Goal: Find contact information: Find contact information

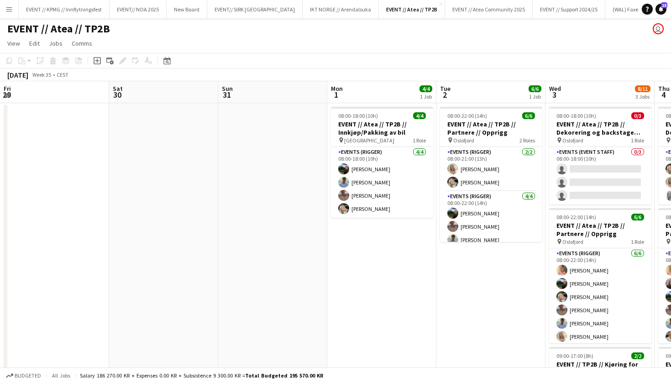
scroll to position [0, 295]
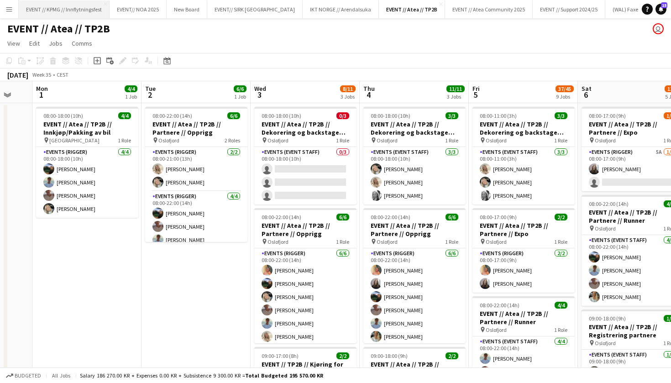
click at [77, 4] on button "EVENT // KPMG // Innflytningsfest Close" at bounding box center [64, 9] width 91 height 18
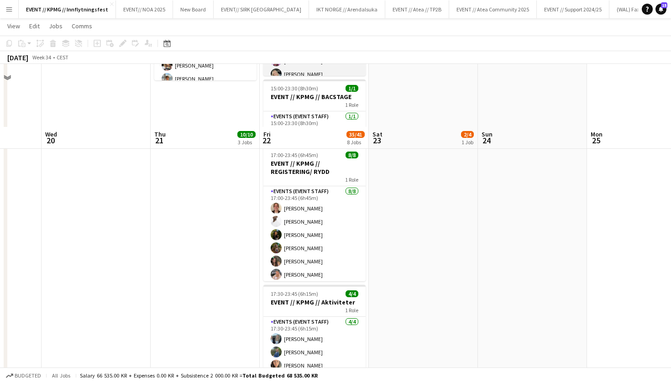
scroll to position [357, 0]
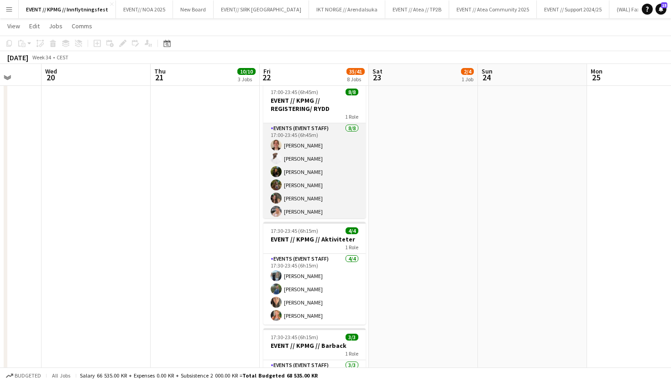
click at [310, 196] on app-card-role "Events (Event Staff) [DATE] 17:00-23:45 (6h45m) [PERSON_NAME] [PERSON_NAME] [PE…" at bounding box center [314, 185] width 102 height 124
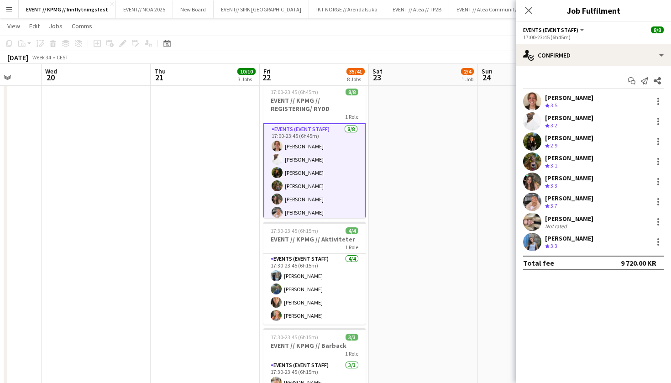
click at [586, 100] on div "[PERSON_NAME] Crew rating 3.5" at bounding box center [593, 101] width 155 height 18
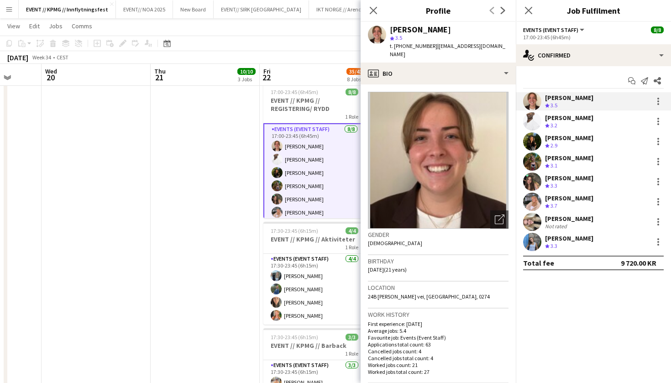
drag, startPoint x: 492, startPoint y: 44, endPoint x: 427, endPoint y: 45, distance: 65.3
click at [427, 45] on div "[PERSON_NAME] star 3.5 t. [PHONE_NUMBER] | [EMAIL_ADDRESS][DOMAIN_NAME]" at bounding box center [438, 42] width 155 height 41
copy span "[EMAIL_ADDRESS][DOMAIN_NAME]"
click at [568, 125] on div "Crew rating 3.2" at bounding box center [569, 126] width 48 height 8
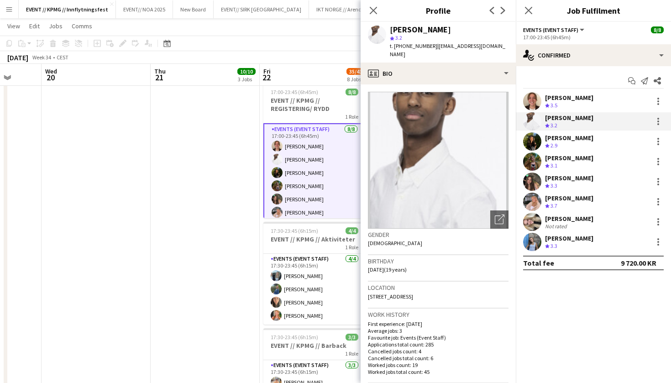
drag, startPoint x: 489, startPoint y: 45, endPoint x: 428, endPoint y: 45, distance: 60.7
click at [428, 45] on span "| [EMAIL_ADDRESS][DOMAIN_NAME]" at bounding box center [448, 49] width 116 height 15
copy span "[EMAIL_ADDRESS][DOMAIN_NAME]"
click at [564, 136] on div "[PERSON_NAME]" at bounding box center [569, 138] width 48 height 8
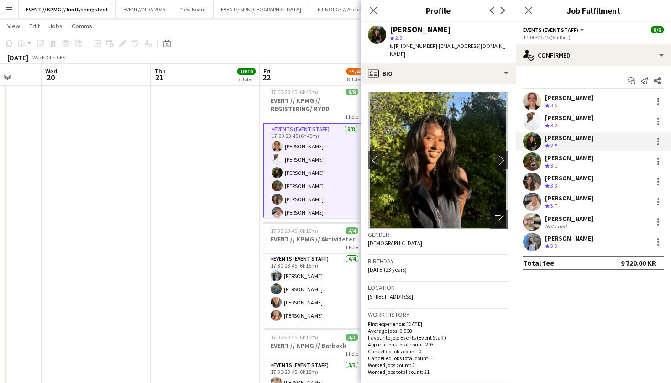
drag, startPoint x: 497, startPoint y: 47, endPoint x: 428, endPoint y: 46, distance: 68.5
click at [428, 46] on div "[PERSON_NAME] star 2.9 t. [PHONE_NUMBER] | [EMAIL_ADDRESS][DOMAIN_NAME]" at bounding box center [438, 42] width 155 height 41
copy span "[EMAIL_ADDRESS][DOMAIN_NAME]"
click at [575, 164] on div "Crew rating 3.1" at bounding box center [569, 166] width 48 height 8
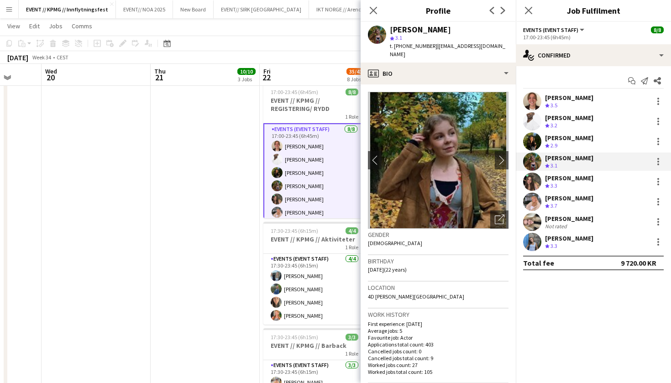
drag, startPoint x: 497, startPoint y: 44, endPoint x: 430, endPoint y: 44, distance: 67.6
click at [428, 44] on div "[PERSON_NAME] star 3.1 t. [PHONE_NUMBER] | [EMAIL_ADDRESS][DOMAIN_NAME]" at bounding box center [438, 42] width 155 height 41
copy span "[EMAIL_ADDRESS][DOMAIN_NAME]"
click at [579, 186] on div "Crew rating 3.3" at bounding box center [569, 186] width 48 height 8
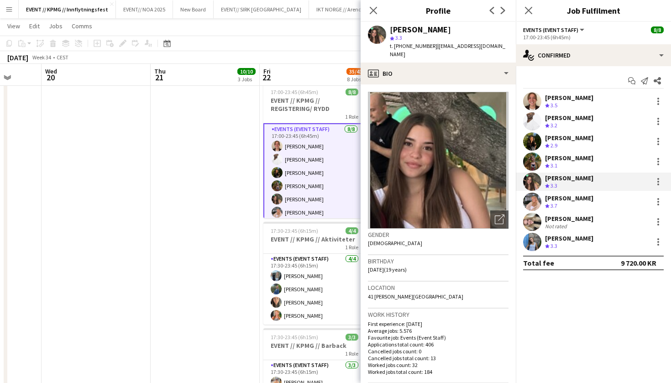
drag, startPoint x: 507, startPoint y: 41, endPoint x: 482, endPoint y: 41, distance: 24.7
click at [482, 41] on app-profile-header "[PERSON_NAME] star 3.3 t. [PHONE_NUMBER] | [EMAIL_ADDRESS][DOMAIN_NAME]" at bounding box center [438, 42] width 155 height 41
drag, startPoint x: 496, startPoint y: 42, endPoint x: 453, endPoint y: 42, distance: 43.4
click at [453, 42] on div "[PERSON_NAME] star 3.3 t. [PHONE_NUMBER] | [EMAIL_ADDRESS][DOMAIN_NAME]" at bounding box center [438, 42] width 155 height 41
click at [477, 42] on div "star 3.3" at bounding box center [449, 38] width 119 height 8
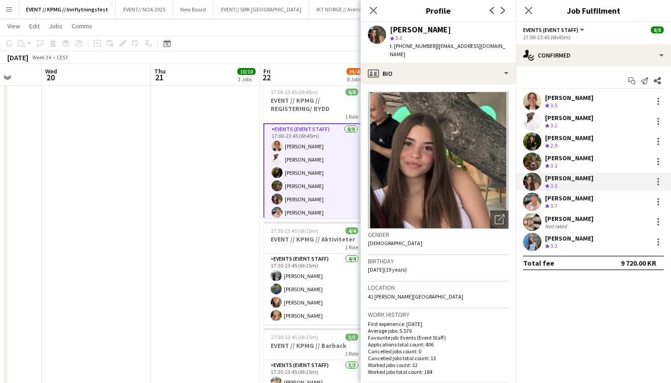
drag, startPoint x: 494, startPoint y: 46, endPoint x: 427, endPoint y: 47, distance: 66.7
click at [427, 47] on span "| [EMAIL_ADDRESS][DOMAIN_NAME]" at bounding box center [448, 49] width 116 height 15
copy span "[EMAIL_ADDRESS][DOMAIN_NAME]"
click at [570, 202] on div "[PERSON_NAME]" at bounding box center [569, 198] width 48 height 8
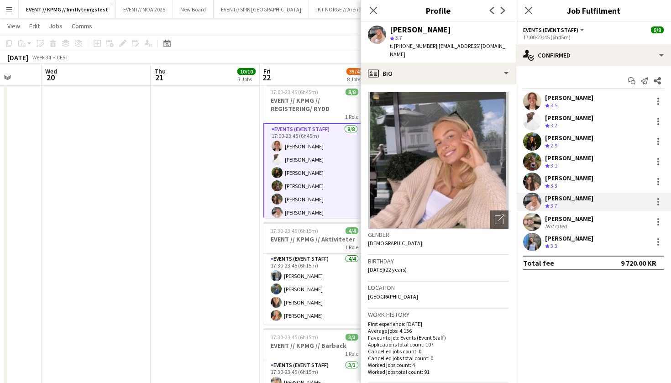
drag, startPoint x: 490, startPoint y: 45, endPoint x: 428, endPoint y: 45, distance: 62.1
click at [428, 45] on div "[PERSON_NAME] star 3.7 t. [PHONE_NUMBER] | [EMAIL_ADDRESS][DOMAIN_NAME]" at bounding box center [438, 42] width 155 height 41
copy span "[EMAIL_ADDRESS][DOMAIN_NAME]"
click at [558, 217] on div "[PERSON_NAME]" at bounding box center [569, 219] width 48 height 8
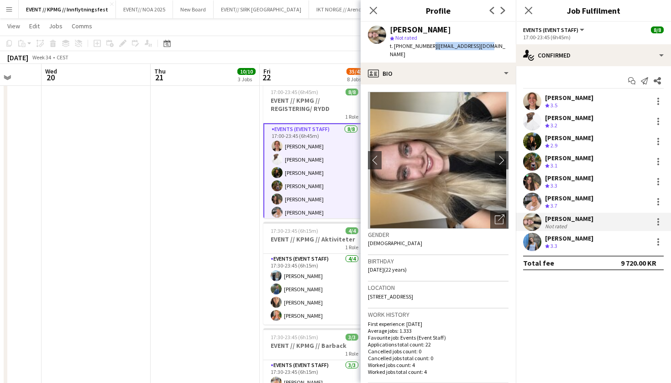
drag, startPoint x: 481, startPoint y: 44, endPoint x: 429, endPoint y: 44, distance: 52.5
click at [426, 44] on div "[PERSON_NAME] star Not rated t. [PHONE_NUMBER] | [EMAIL_ADDRESS][DOMAIN_NAME]" at bounding box center [438, 42] width 155 height 41
copy span "[EMAIL_ADDRESS][DOMAIN_NAME]"
click at [569, 238] on div "[PERSON_NAME]" at bounding box center [569, 238] width 48 height 8
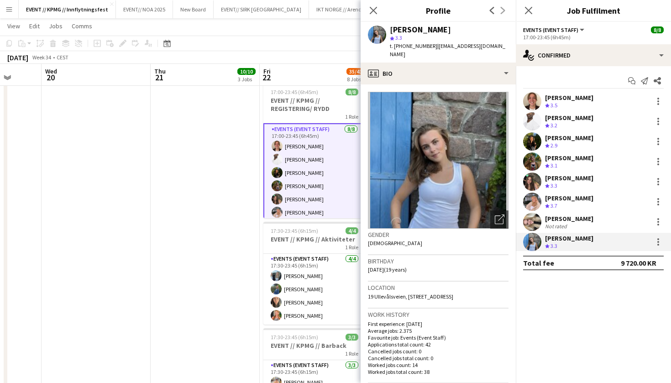
drag, startPoint x: 489, startPoint y: 47, endPoint x: 427, endPoint y: 47, distance: 62.1
click at [427, 47] on div "[PERSON_NAME] star 3.3 t. [PHONE_NUMBER] | [EMAIL_ADDRESS][DOMAIN_NAME]" at bounding box center [438, 42] width 155 height 41
copy span "[EMAIL_ADDRESS][DOMAIN_NAME]"
click at [185, 201] on app-date-cell "11:00-22:00 (11h) 1/1 CREW LEADER// OPRIGG 1 Role Actor [DATE] 11:00-22:00 (11h…" at bounding box center [205, 222] width 109 height 954
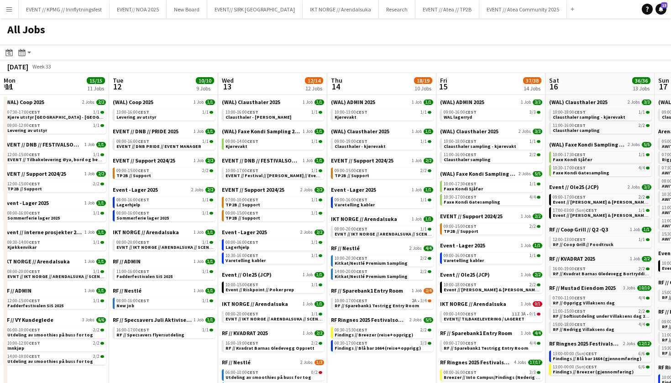
scroll to position [0, 218]
